Goal: Find specific page/section: Find specific page/section

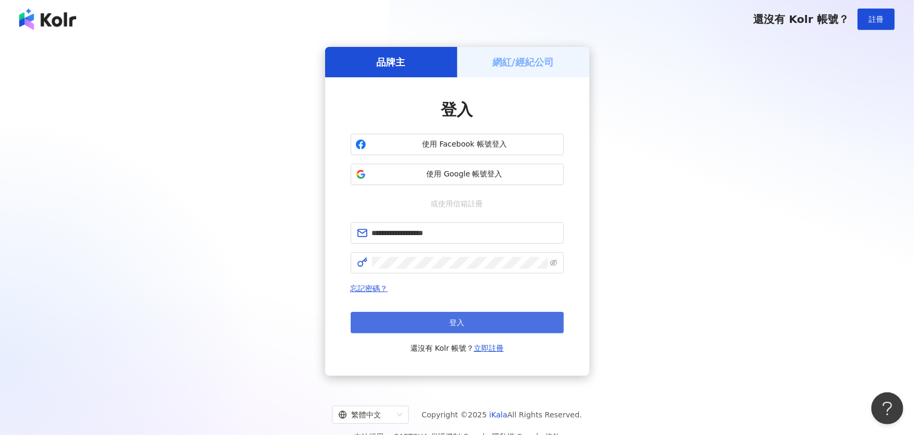
click at [450, 328] on button "登入" at bounding box center [457, 322] width 213 height 21
